Goal: Task Accomplishment & Management: Use online tool/utility

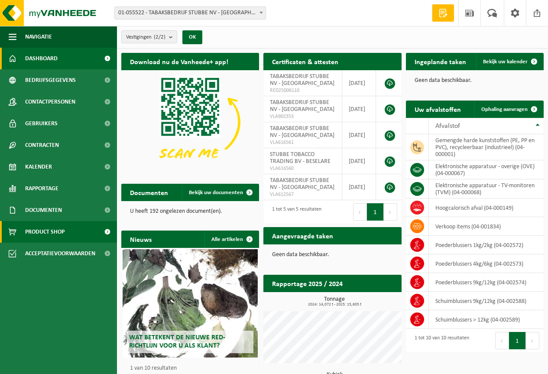
click at [52, 233] on span "Product Shop" at bounding box center [44, 232] width 39 height 22
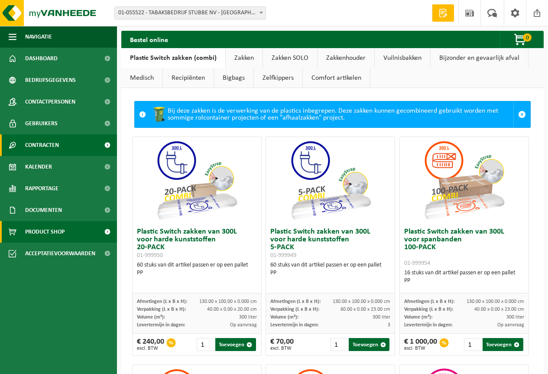
click at [45, 147] on span "Contracten" at bounding box center [42, 145] width 34 height 22
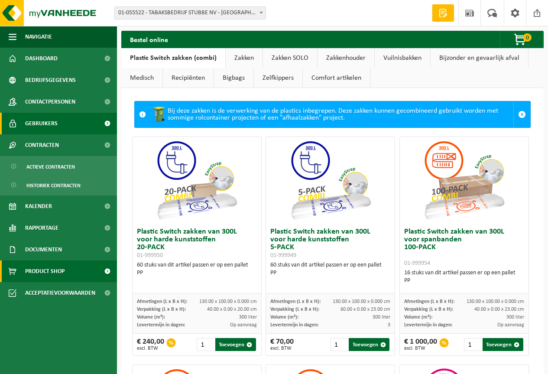
click at [45, 122] on span "Gebruikers" at bounding box center [41, 124] width 32 height 22
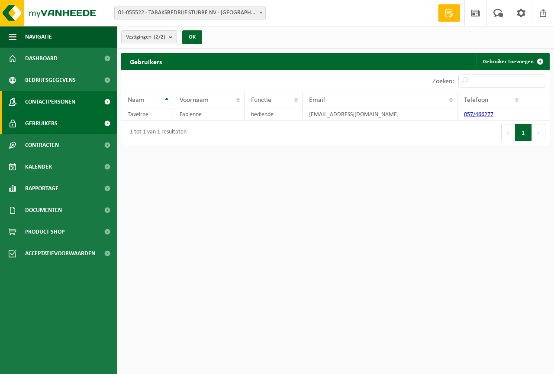
click at [49, 108] on span "Contactpersonen" at bounding box center [50, 102] width 50 height 22
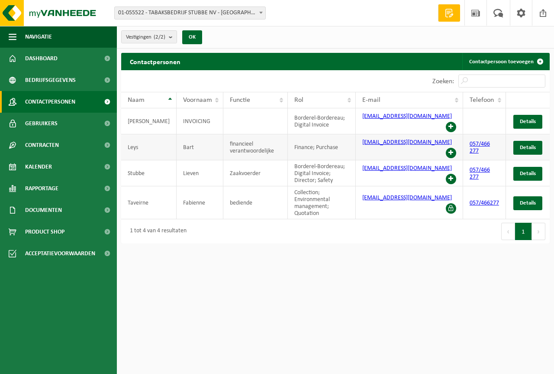
click at [450, 148] on span at bounding box center [451, 153] width 10 height 10
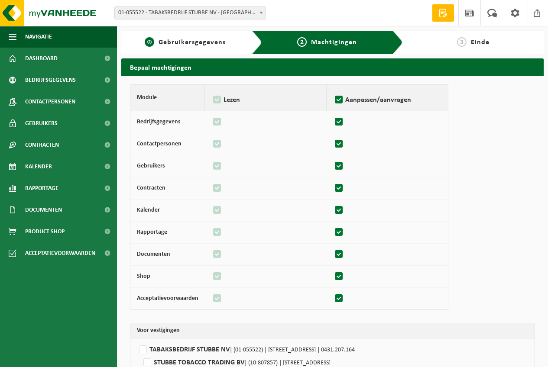
click at [181, 45] on span "Gebruikersgegevens" at bounding box center [192, 42] width 67 height 7
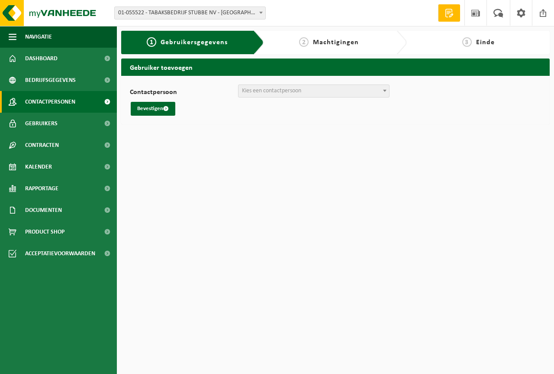
click at [56, 103] on span "Contactpersonen" at bounding box center [50, 102] width 50 height 22
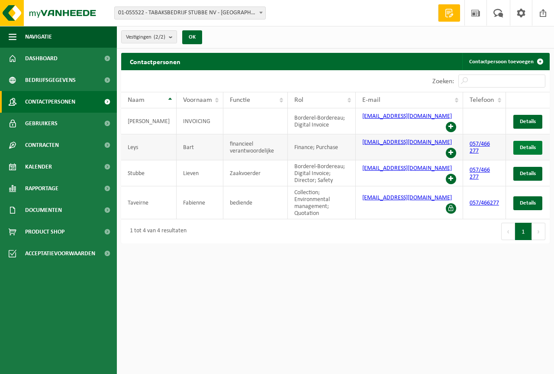
click at [524, 145] on span "Details" at bounding box center [528, 148] width 16 height 6
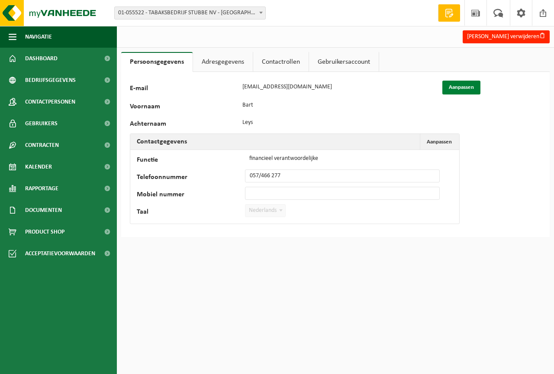
click at [468, 87] on button "Aanpassen" at bounding box center [462, 88] width 38 height 14
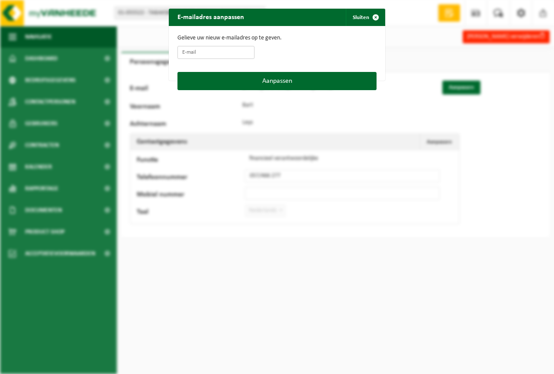
click at [197, 54] on input "E-mail" at bounding box center [216, 52] width 77 height 13
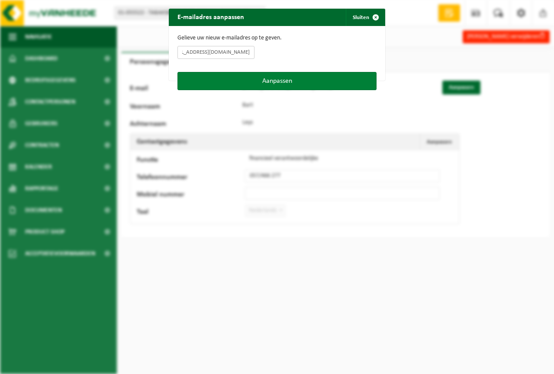
type input "jorn.vercruysse@stubbetobacco.com"
click at [234, 85] on button "Aanpassen" at bounding box center [277, 81] width 199 height 18
type input "jorn.vercruysse@stubbetobacco.com"
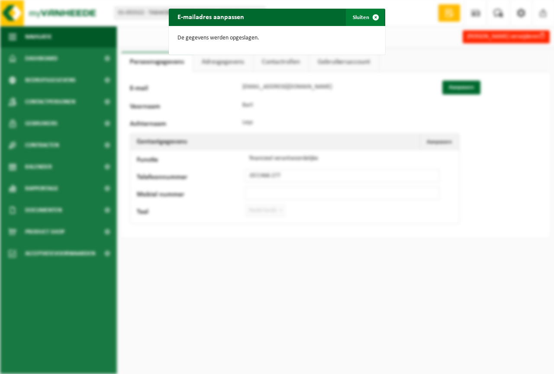
click at [361, 18] on button "Sluiten" at bounding box center [365, 17] width 39 height 17
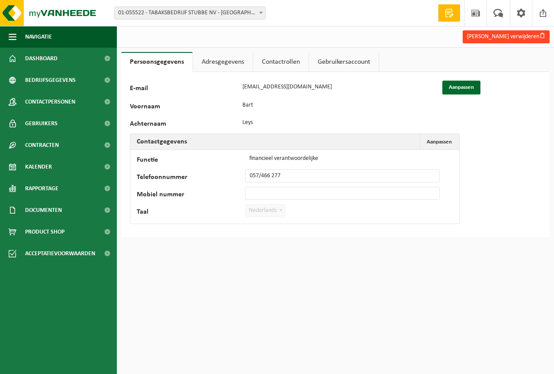
click at [515, 36] on button "Bart Leys verwijderen" at bounding box center [506, 36] width 87 height 13
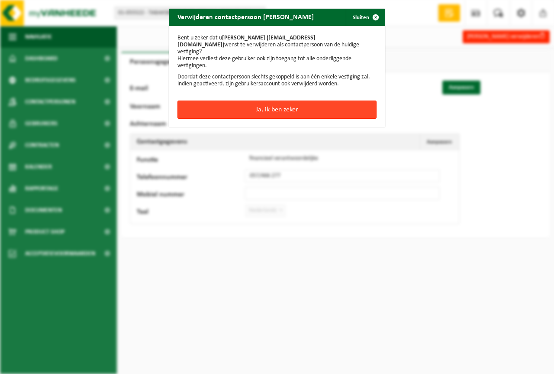
click at [277, 102] on button "Ja, ik ben zeker" at bounding box center [277, 109] width 199 height 18
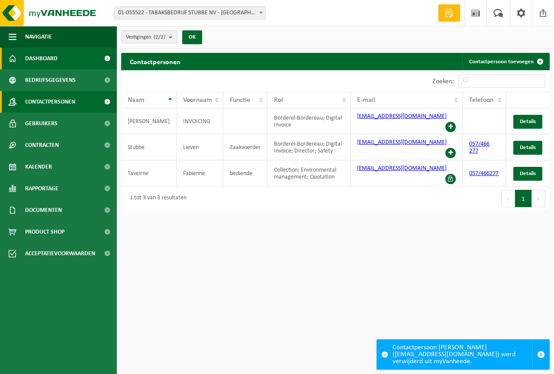
click at [30, 57] on span "Dashboard" at bounding box center [41, 59] width 32 height 22
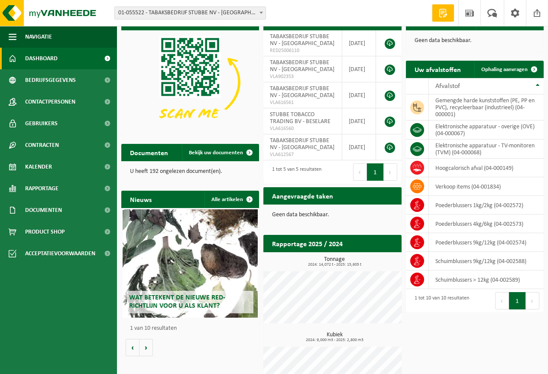
scroll to position [73, 0]
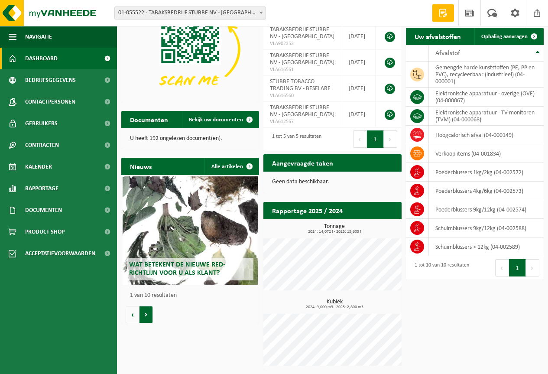
click at [143, 318] on button "Volgende" at bounding box center [145, 314] width 13 height 17
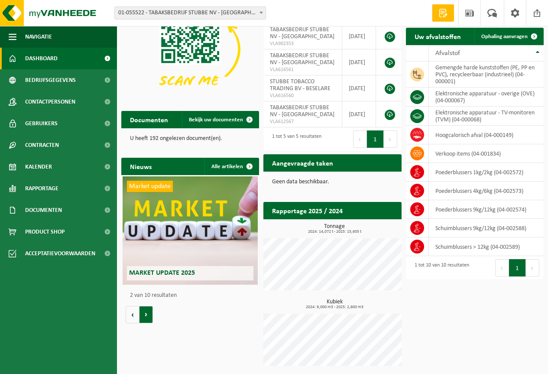
click at [142, 318] on button "Volgende" at bounding box center [145, 314] width 13 height 17
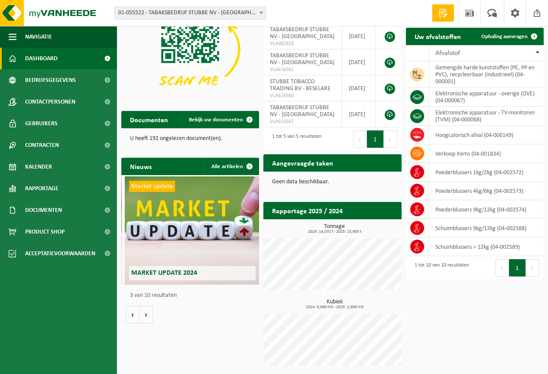
scroll to position [0, 276]
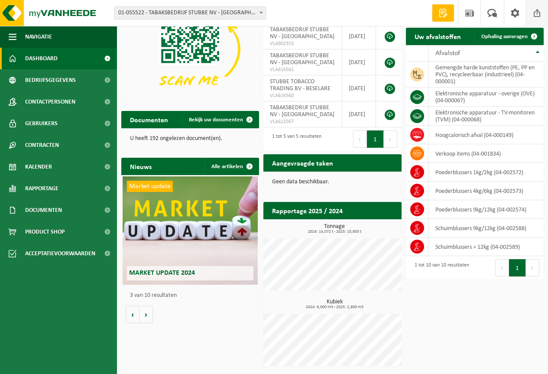
click at [537, 16] on span at bounding box center [537, 13] width 13 height 26
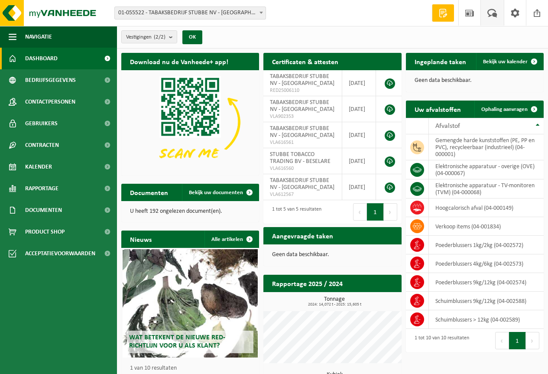
click at [492, 13] on span at bounding box center [492, 13] width 14 height 26
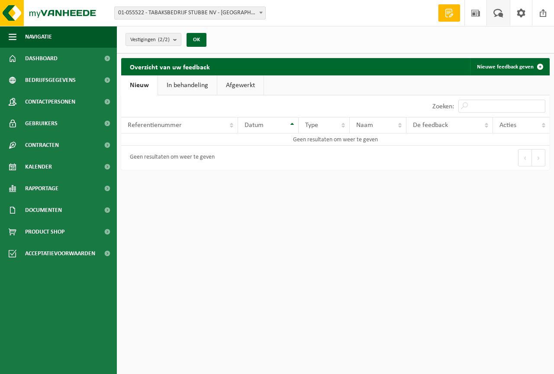
click at [450, 16] on span at bounding box center [449, 13] width 13 height 9
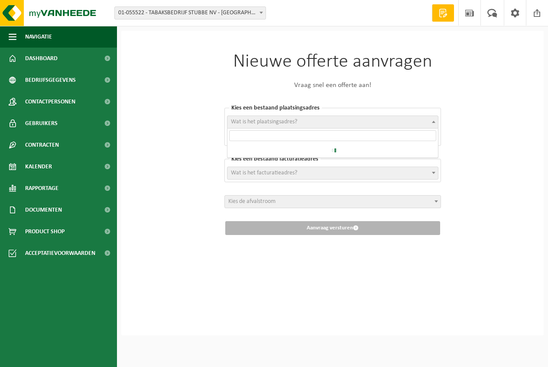
click at [434, 120] on span at bounding box center [433, 121] width 9 height 11
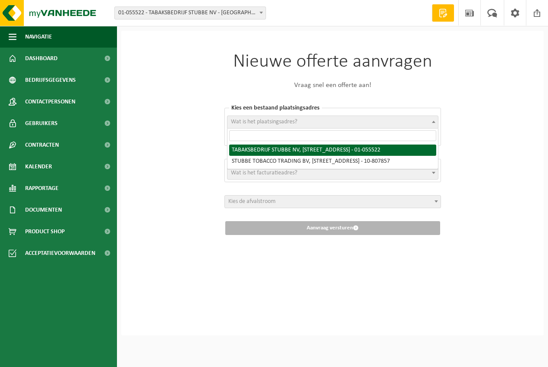
select select "18443"
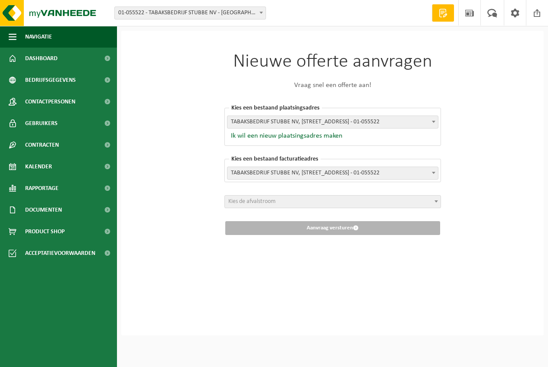
click at [433, 201] on span at bounding box center [436, 201] width 9 height 11
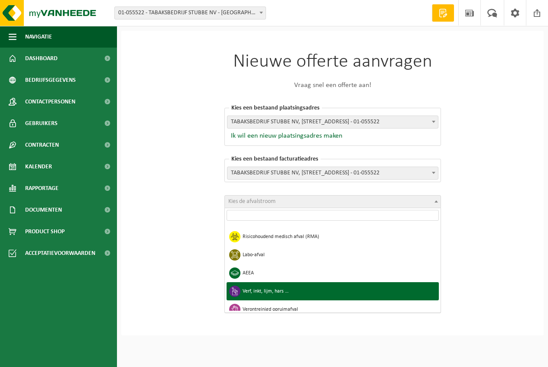
scroll to position [476, 0]
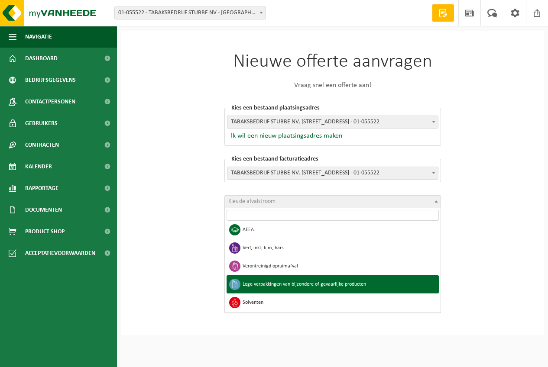
select select "26"
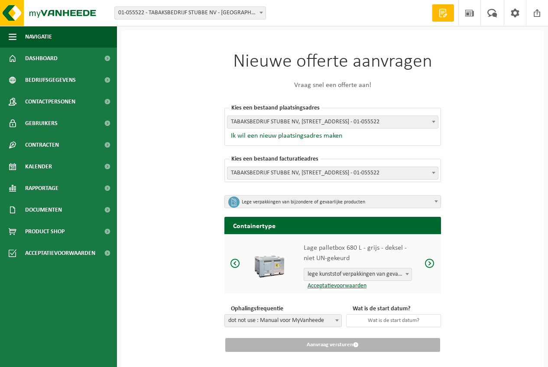
click at [400, 275] on span "lege kunststof verpakkingen van gevaarlijke stoffen" at bounding box center [357, 275] width 107 height 12
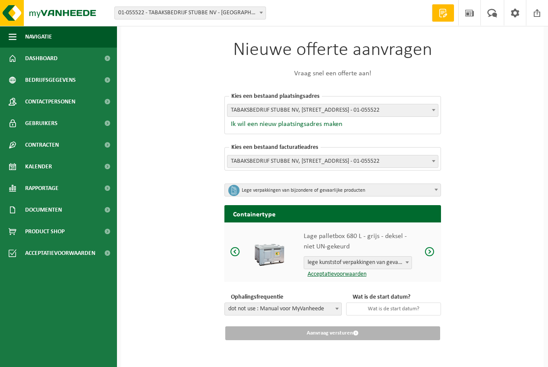
scroll to position [15, 0]
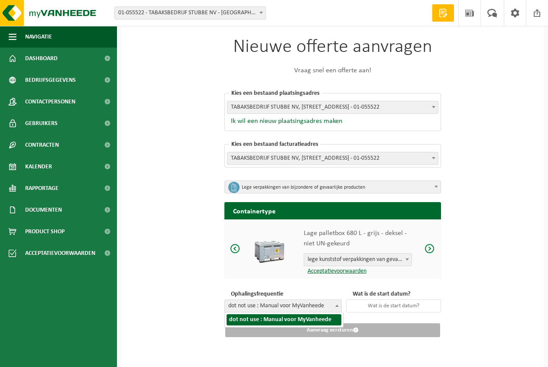
click at [336, 306] on span at bounding box center [337, 305] width 9 height 11
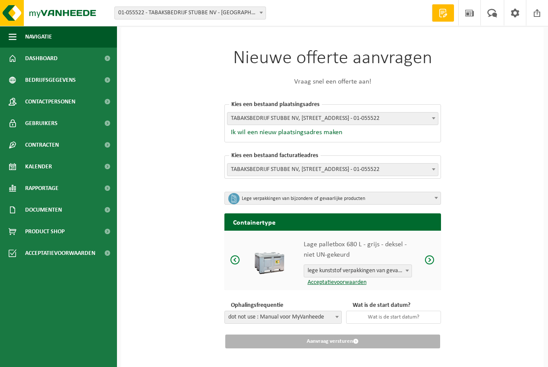
scroll to position [0, 0]
